Goal: Navigation & Orientation: Find specific page/section

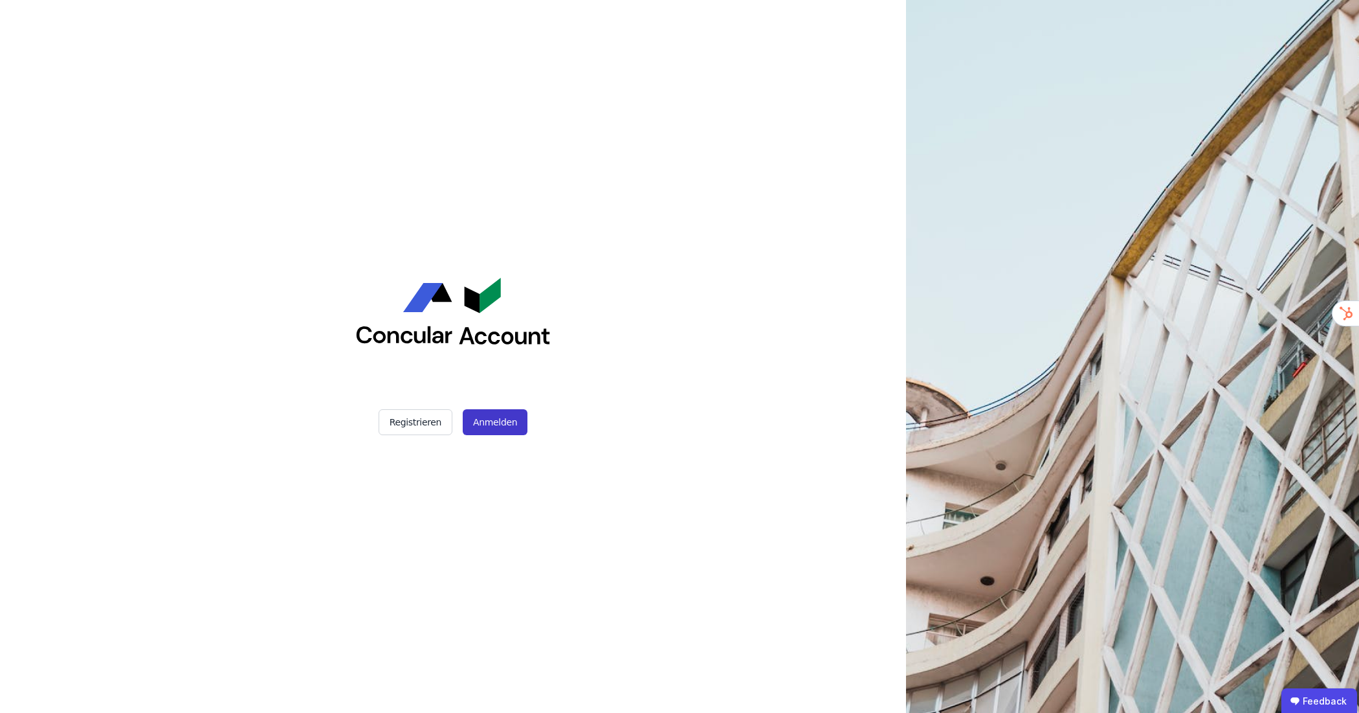
click at [487, 413] on button "Anmelden" at bounding box center [495, 422] width 65 height 26
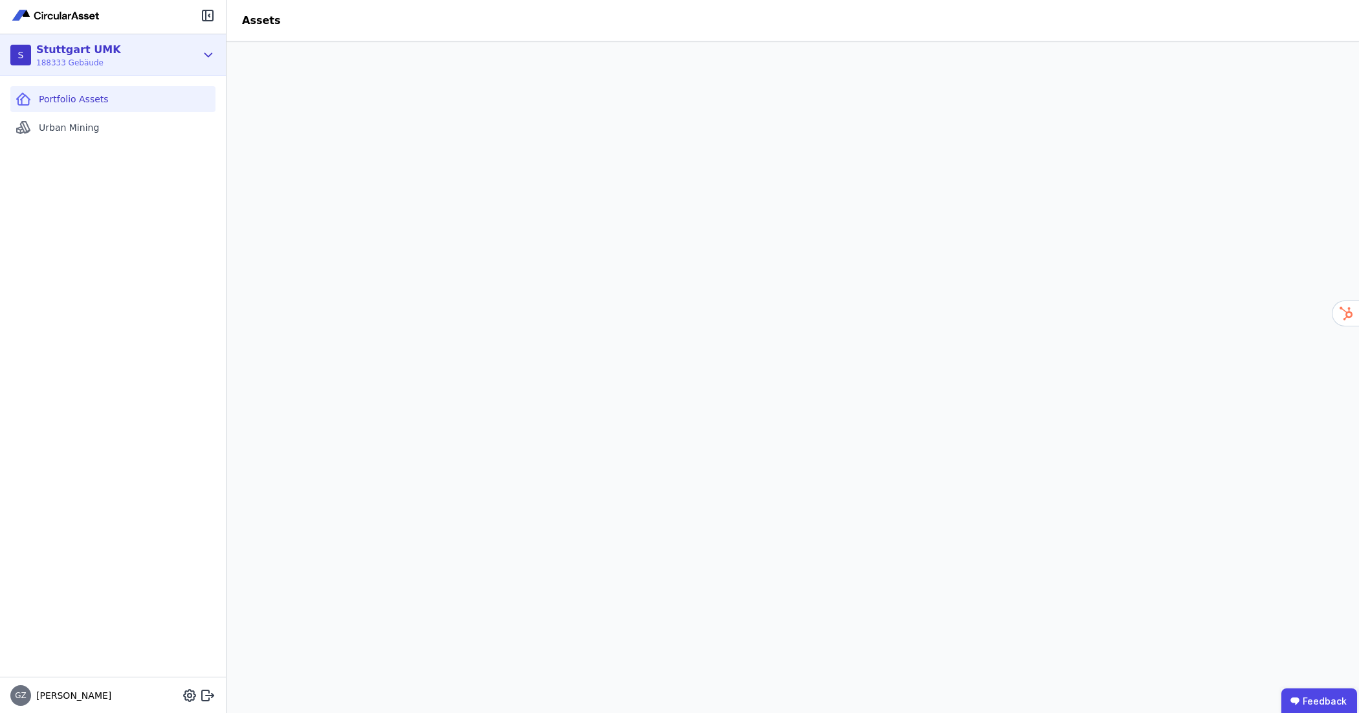
click at [207, 47] on icon at bounding box center [208, 55] width 14 height 16
click at [207, 54] on icon at bounding box center [208, 55] width 14 height 16
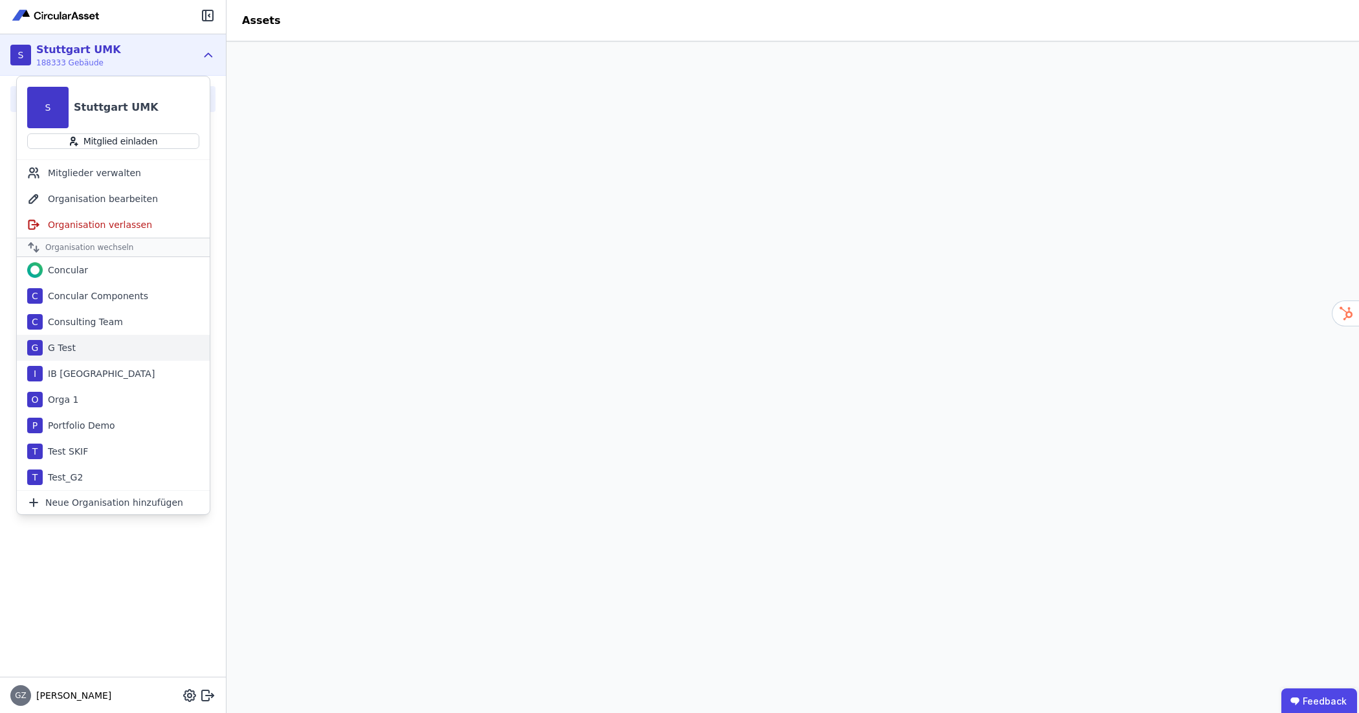
click at [69, 345] on div "G Test" at bounding box center [59, 347] width 33 height 13
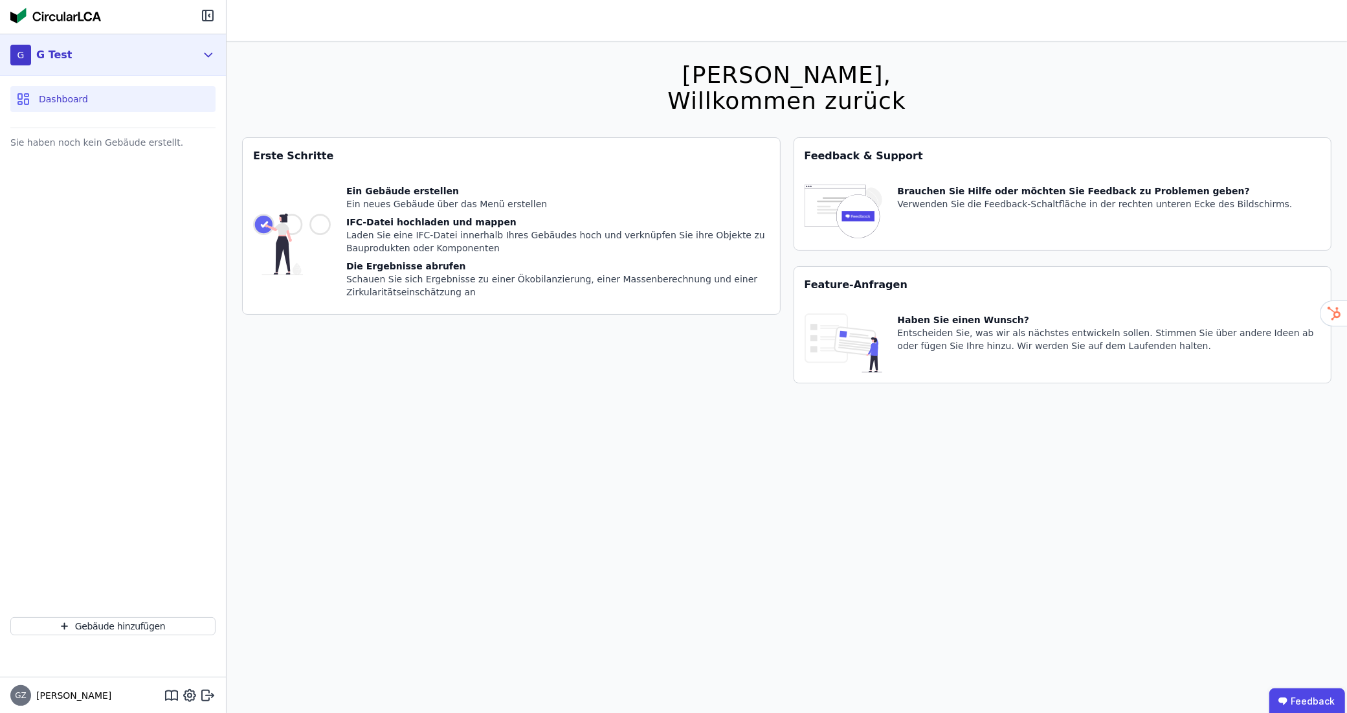
click at [205, 52] on icon at bounding box center [208, 55] width 14 height 16
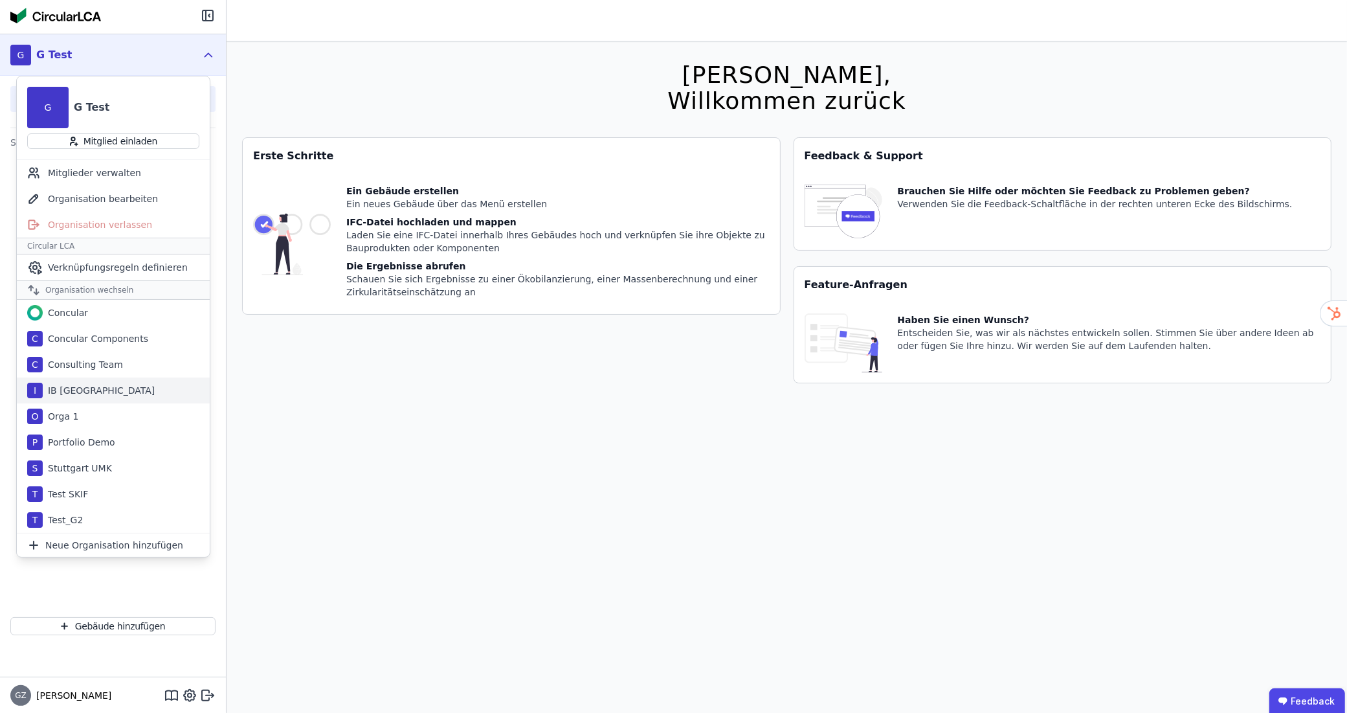
click at [62, 413] on div "Orga 1" at bounding box center [61, 416] width 36 height 13
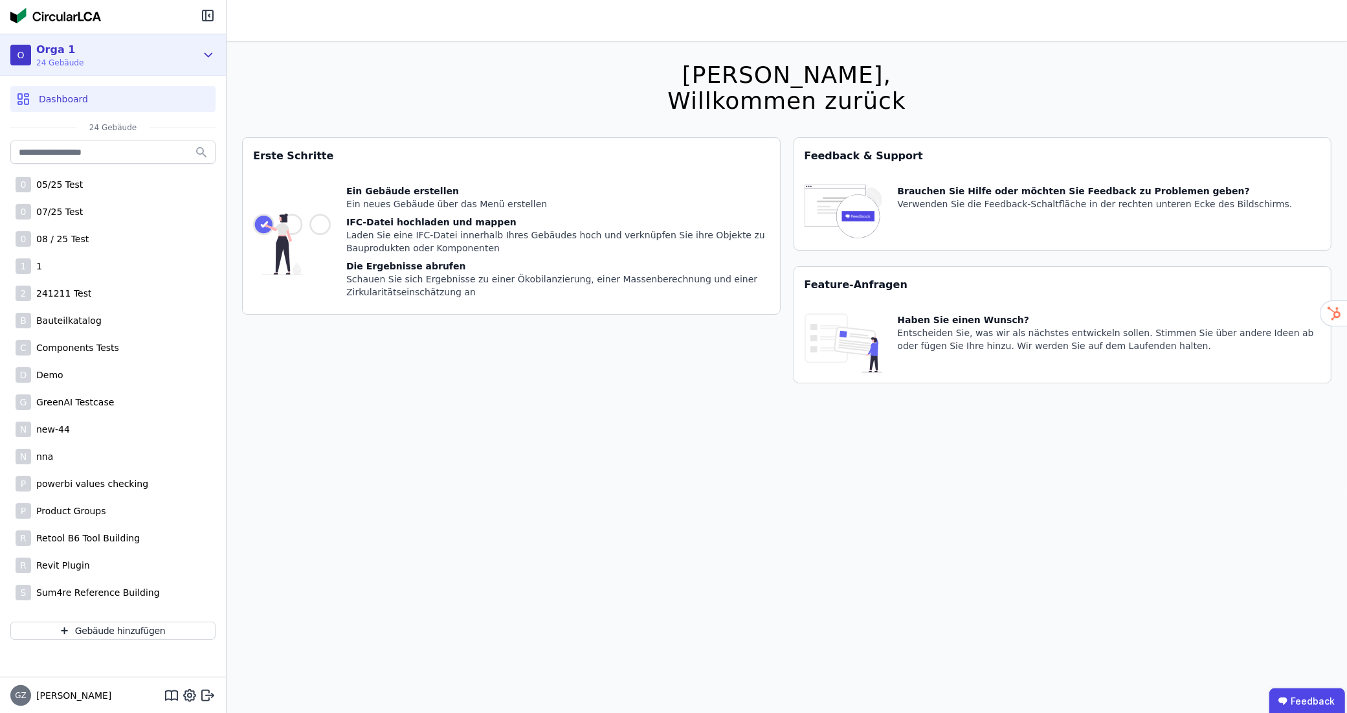
click at [207, 56] on icon at bounding box center [208, 54] width 7 height 3
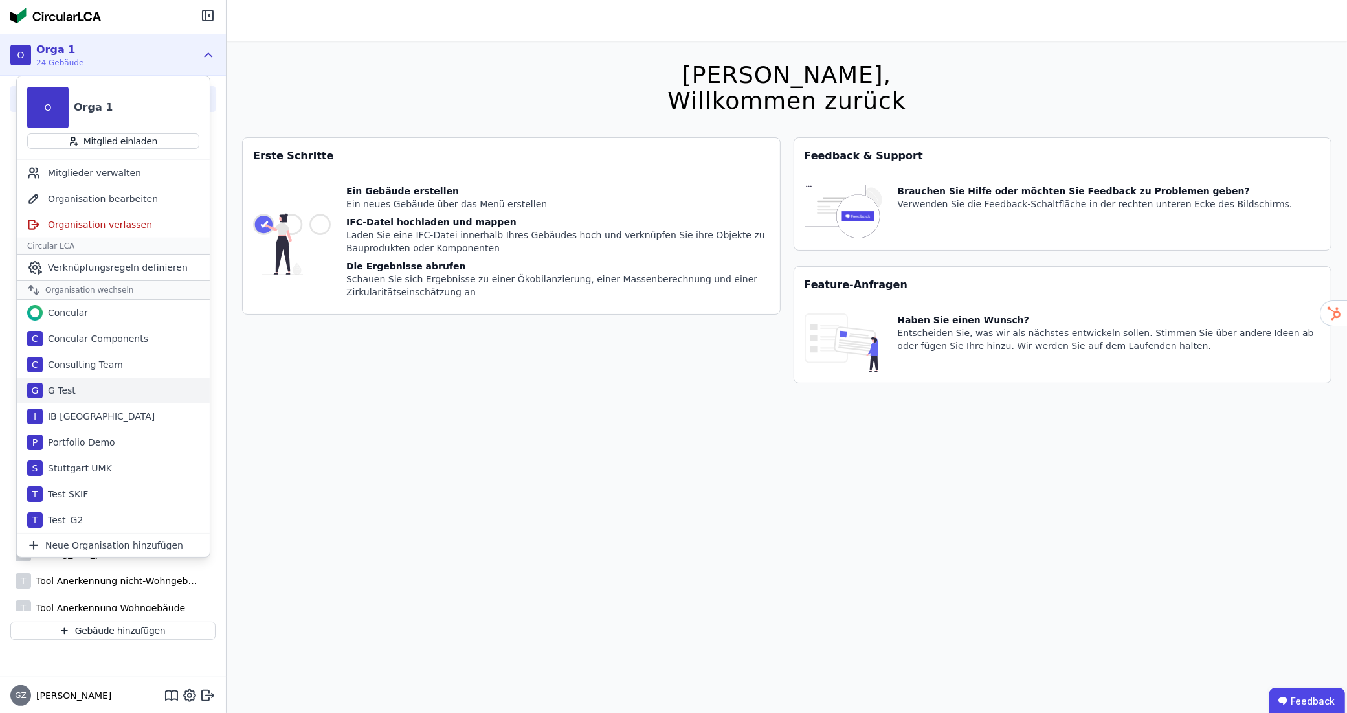
scroll to position [222, 0]
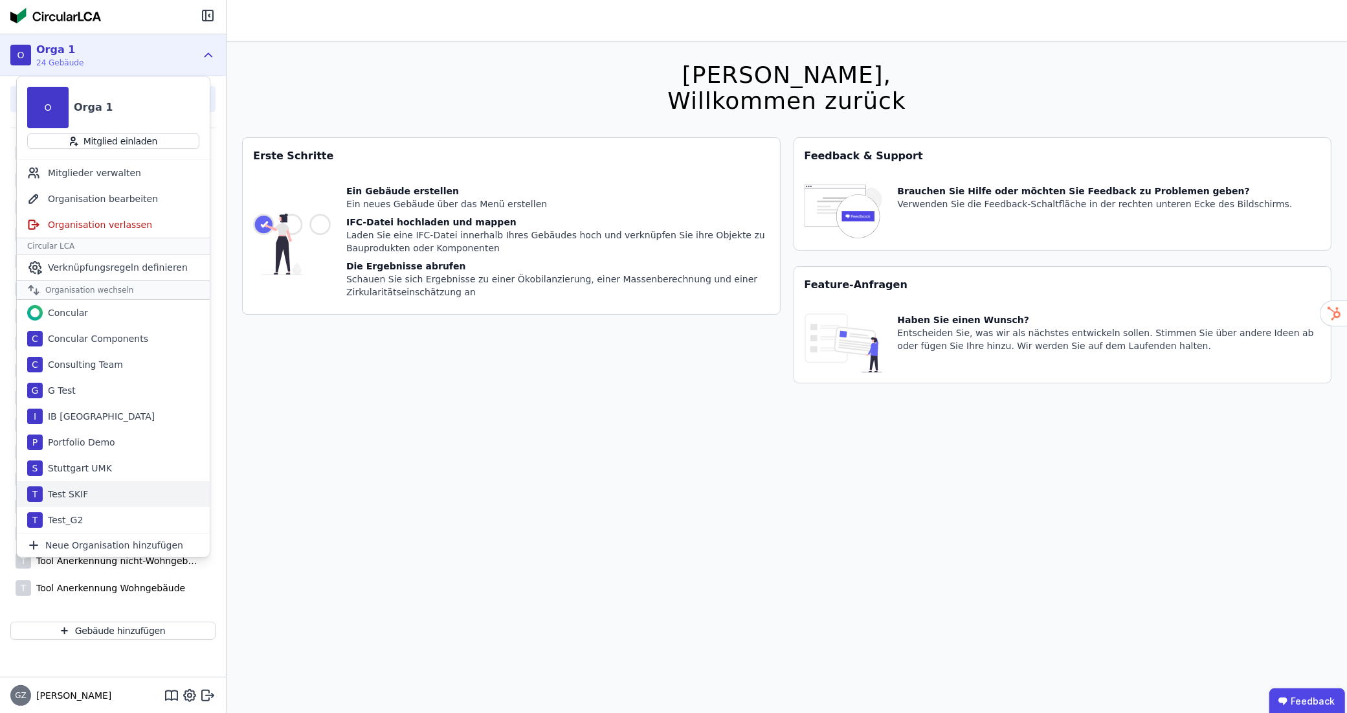
click at [65, 493] on div "Test SKIF" at bounding box center [65, 493] width 45 height 13
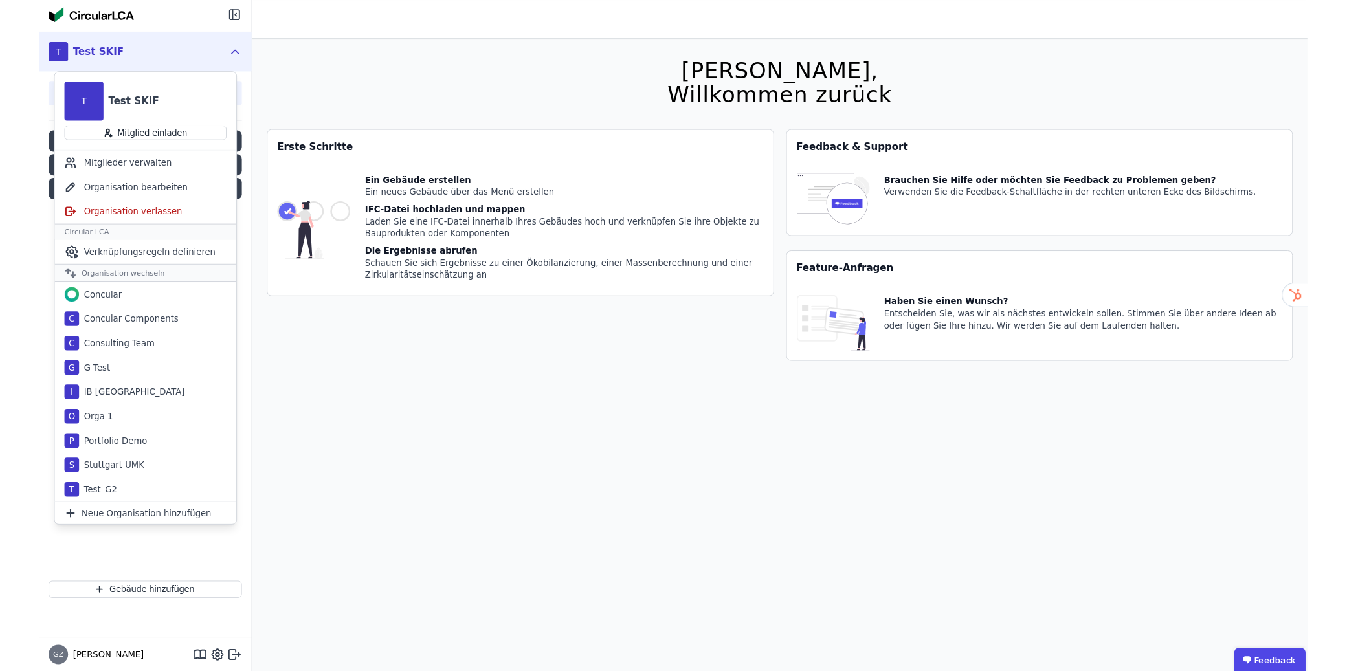
scroll to position [0, 0]
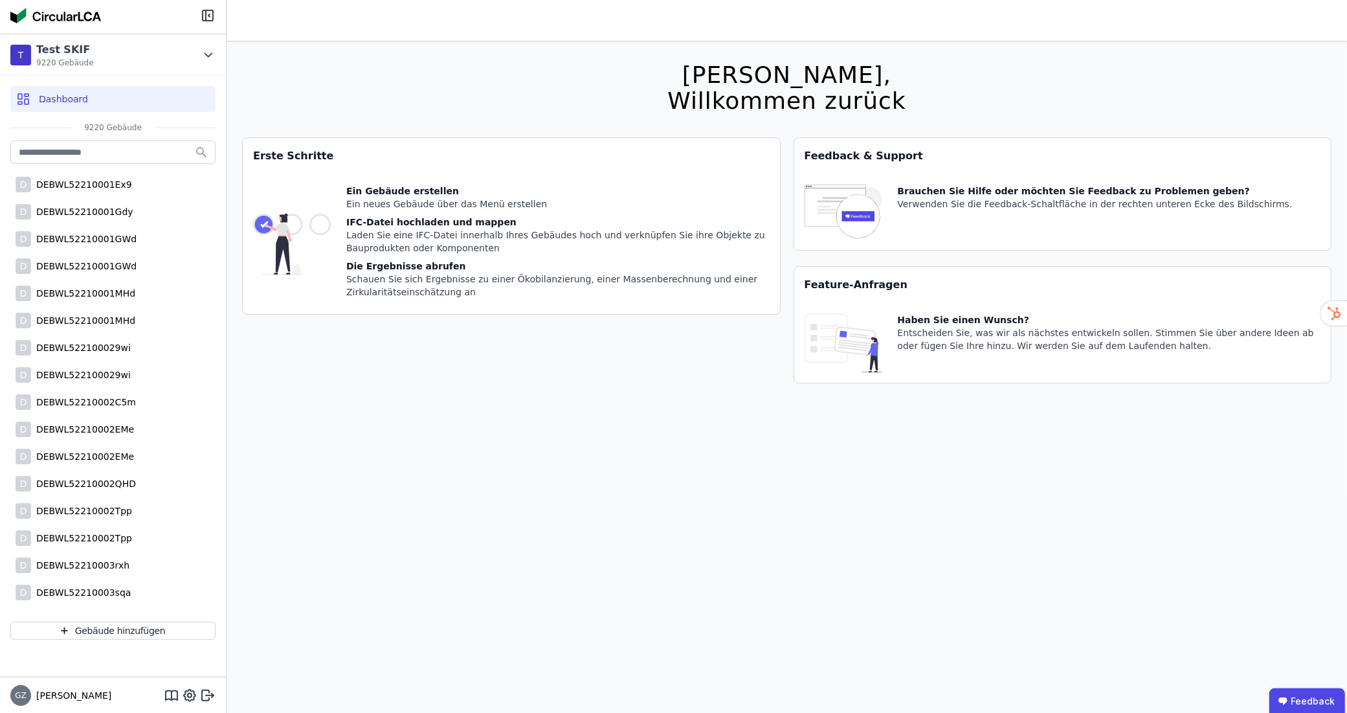
click at [63, 104] on span "Dashboard" at bounding box center [63, 99] width 49 height 13
click at [137, 628] on button "Gebäude hinzufügen" at bounding box center [112, 630] width 205 height 18
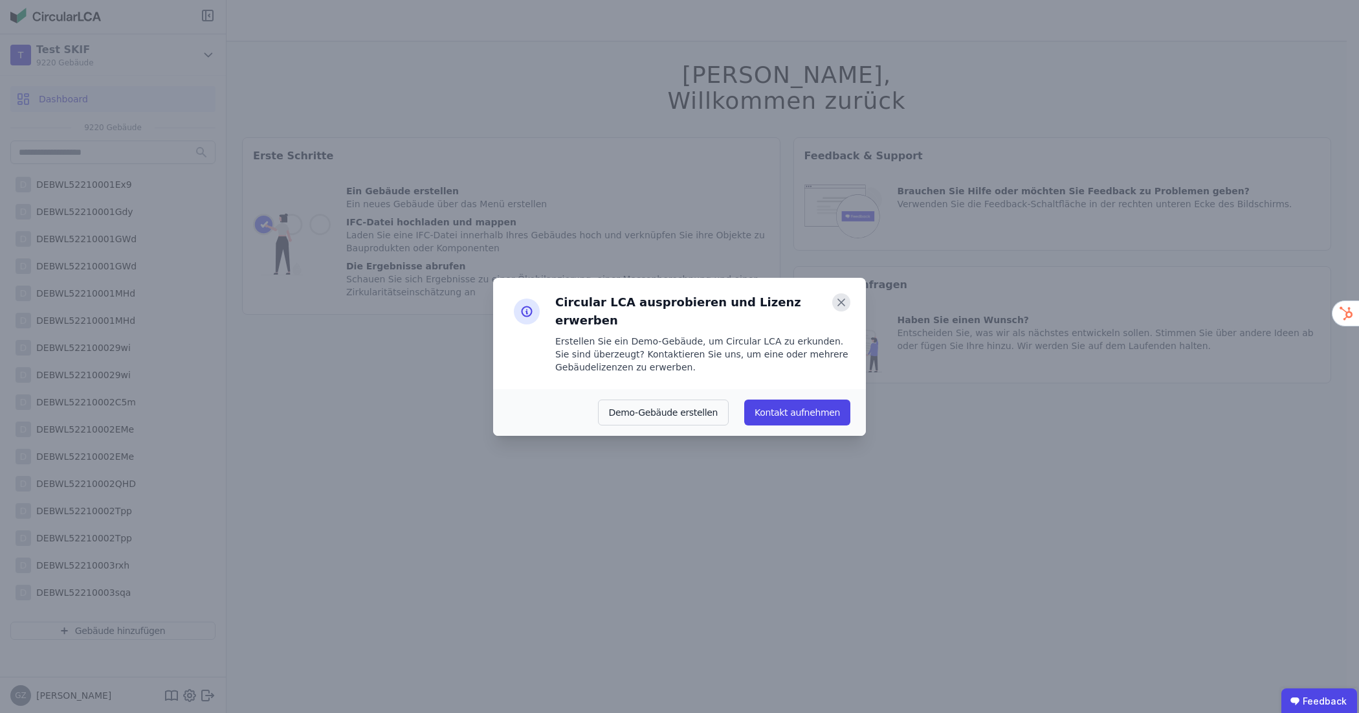
click at [842, 308] on icon at bounding box center [841, 302] width 18 height 18
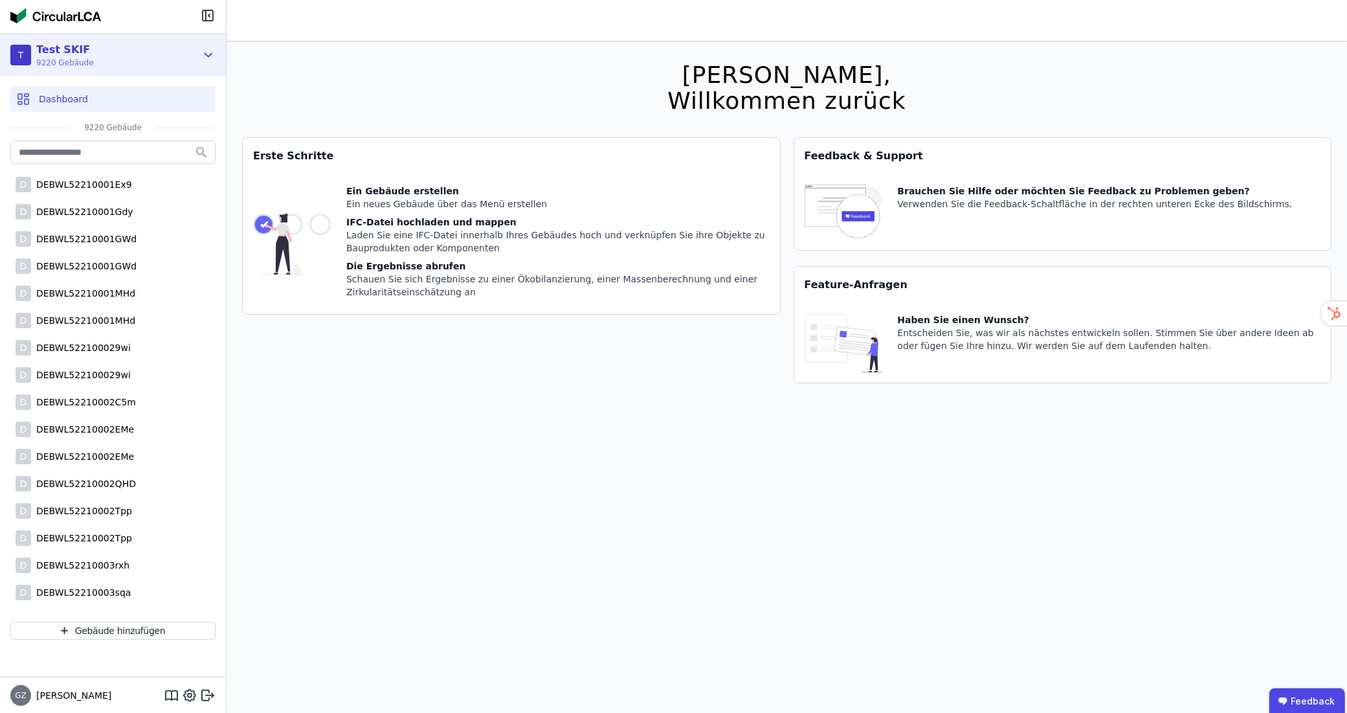
click at [209, 56] on icon at bounding box center [208, 55] width 14 height 16
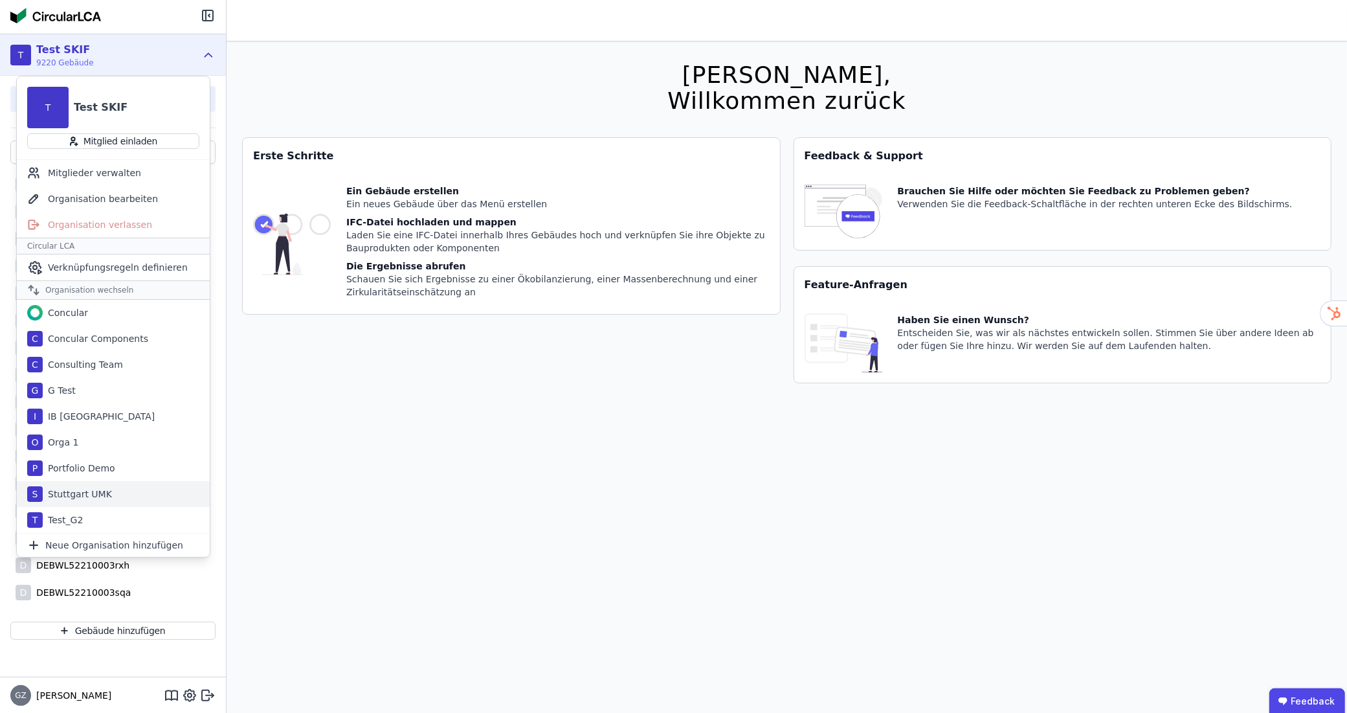
click at [93, 496] on div "Stuttgart UMK" at bounding box center [77, 493] width 69 height 13
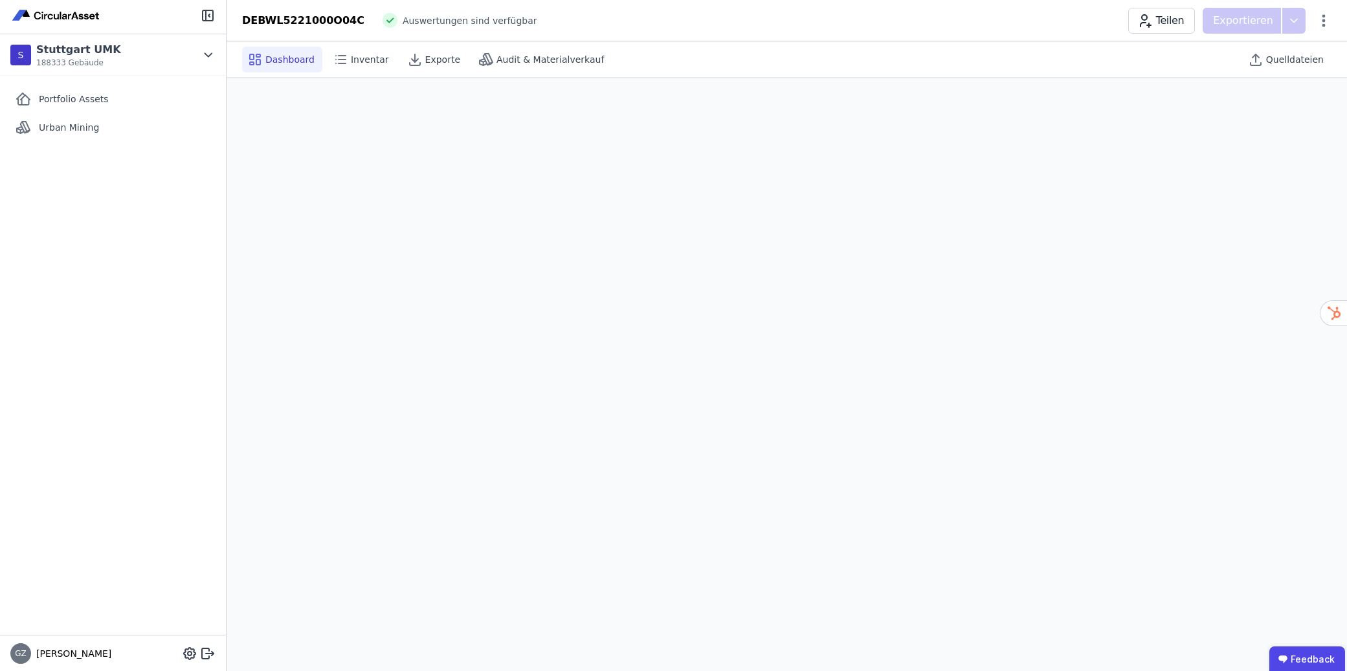
scroll to position [36, 0]
click at [353, 60] on span "Inventar" at bounding box center [370, 59] width 38 height 13
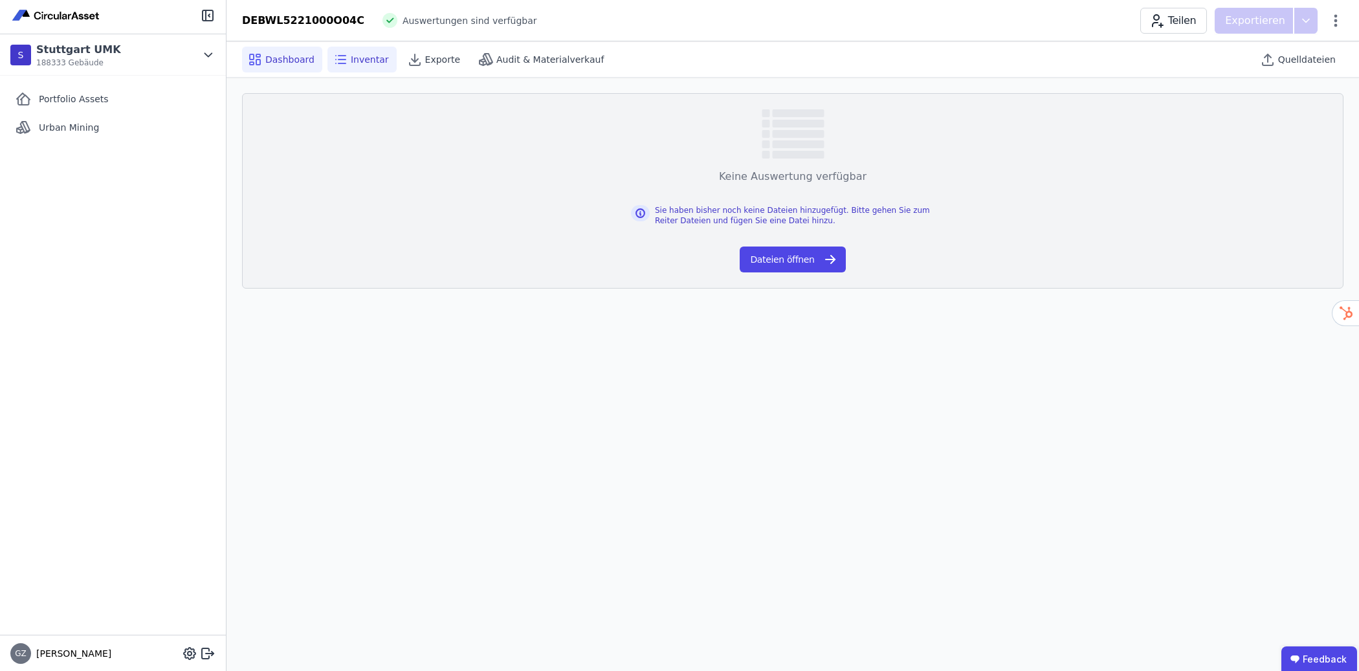
click at [283, 56] on span "Dashboard" at bounding box center [289, 59] width 49 height 13
